Goal: Check status: Check status

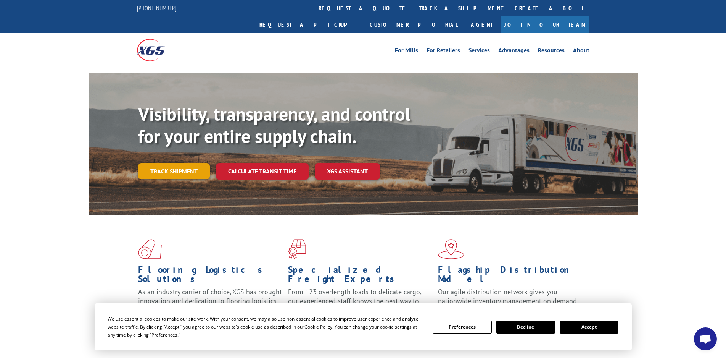
click at [165, 163] on link "Track shipment" at bounding box center [174, 171] width 72 height 16
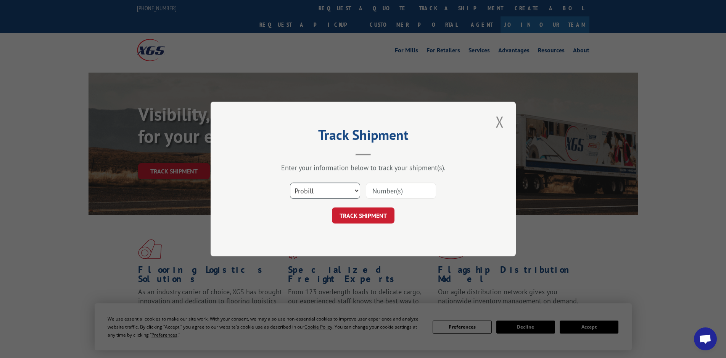
click at [355, 189] on select "Select category... Probill BOL PO" at bounding box center [325, 190] width 70 height 16
select select "bol"
click at [290, 182] on select "Select category... Probill BOL PO" at bounding box center [325, 190] width 70 height 16
click at [381, 193] on input at bounding box center [401, 190] width 70 height 16
type input "2823494"
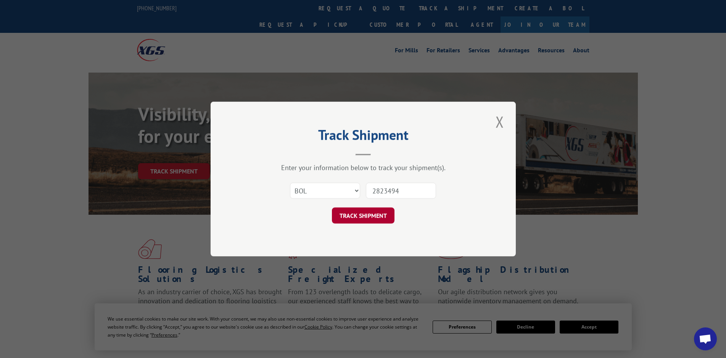
click at [359, 215] on button "TRACK SHIPMENT" at bounding box center [363, 215] width 63 height 16
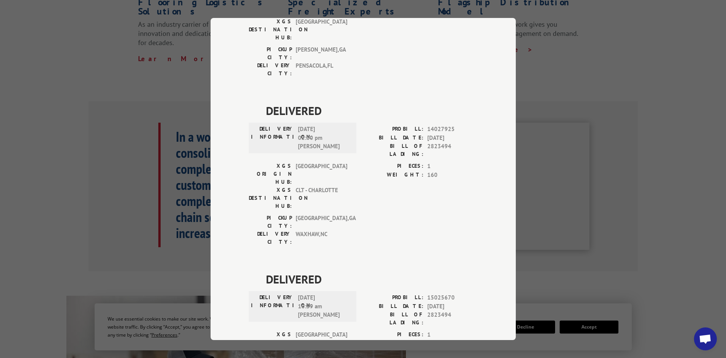
scroll to position [147, 0]
click at [483, 60] on div "Track Shipment DELIVERED DELIVERY INFORMATION: [DATE] 02:17 pm T [PERSON_NAME] …" at bounding box center [363, 179] width 305 height 322
click at [571, 52] on div "Track Shipment DELIVERED DELIVERY INFORMATION: [DATE] 02:17 pm T [PERSON_NAME] …" at bounding box center [363, 179] width 726 height 358
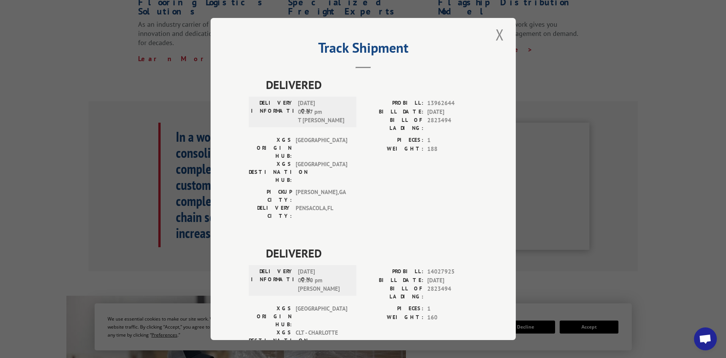
scroll to position [0, 0]
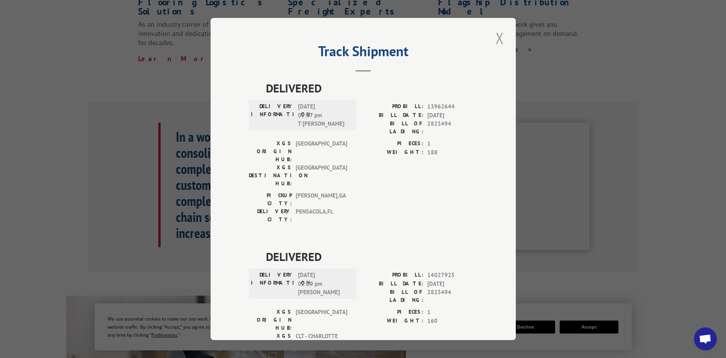
click at [495, 35] on button "Close modal" at bounding box center [500, 37] width 13 height 21
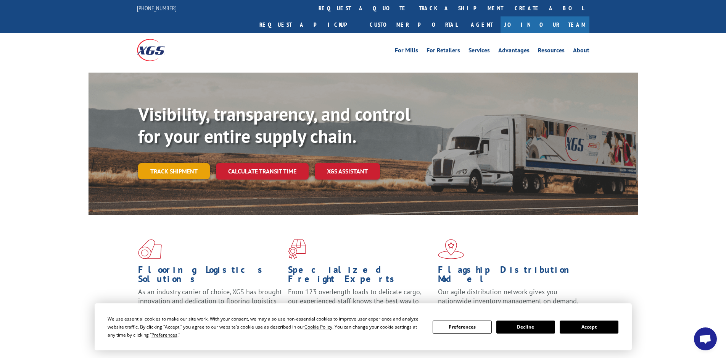
click at [162, 163] on link "Track shipment" at bounding box center [174, 171] width 72 height 16
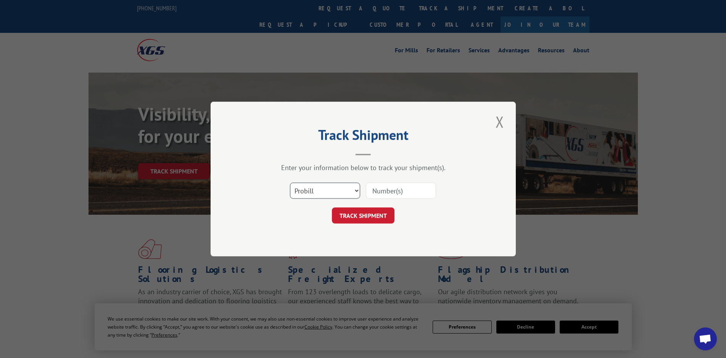
click at [357, 191] on select "Select category... Probill BOL PO" at bounding box center [325, 190] width 70 height 16
select select "bol"
click at [290, 182] on select "Select category... Probill BOL PO" at bounding box center [325, 190] width 70 height 16
click at [386, 190] on input at bounding box center [401, 190] width 70 height 16
type input "2823494"
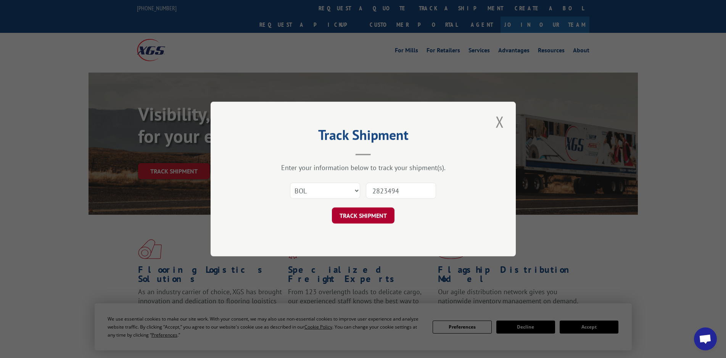
click at [362, 214] on button "TRACK SHIPMENT" at bounding box center [363, 215] width 63 height 16
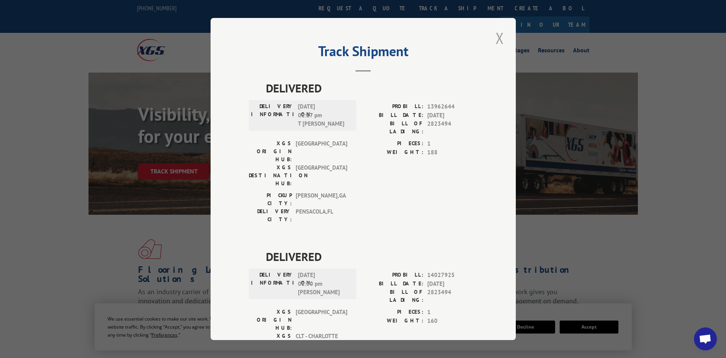
click at [497, 34] on button "Close modal" at bounding box center [500, 37] width 13 height 21
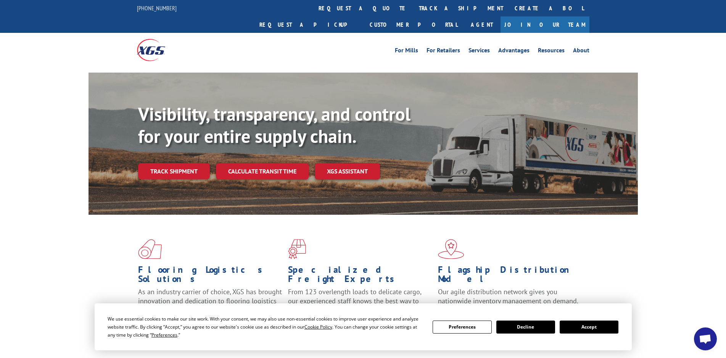
click at [523, 329] on button "Decline" at bounding box center [526, 326] width 59 height 13
